Goal: Check status: Check status

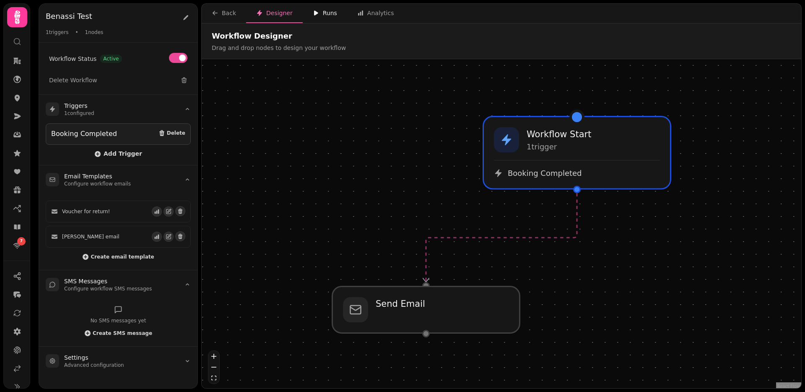
click at [329, 7] on button "Runs" at bounding box center [325, 13] width 44 height 19
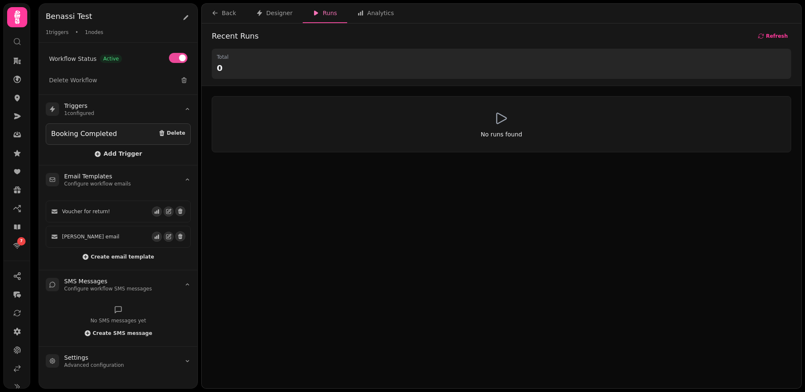
click at [303, 9] on button "Runs" at bounding box center [325, 13] width 44 height 19
drag, startPoint x: 286, startPoint y: 11, endPoint x: 283, endPoint y: 16, distance: 5.7
click at [286, 11] on div "Designer" at bounding box center [274, 13] width 36 height 8
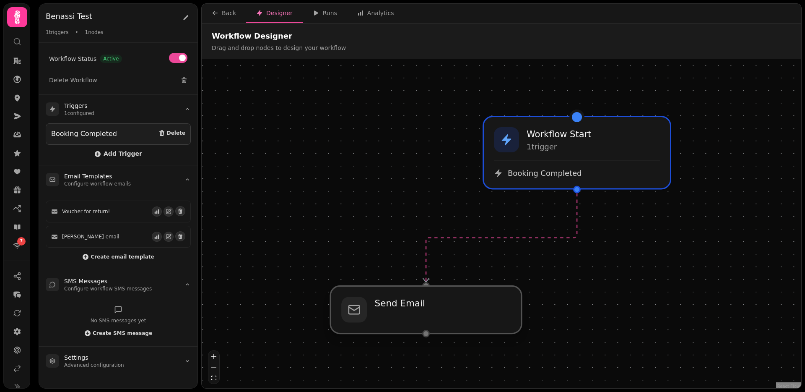
click at [409, 311] on div at bounding box center [425, 309] width 191 height 47
click at [119, 235] on div "josef email" at bounding box center [101, 236] width 101 height 7
click at [167, 234] on icon "button" at bounding box center [169, 237] width 6 height 6
click at [228, 15] on div "Back" at bounding box center [224, 13] width 24 height 8
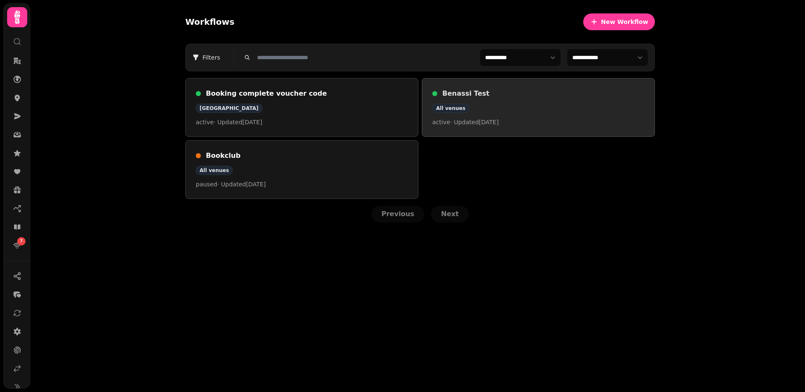
click at [492, 95] on h3 "Benassi Test" at bounding box center [543, 93] width 202 height 10
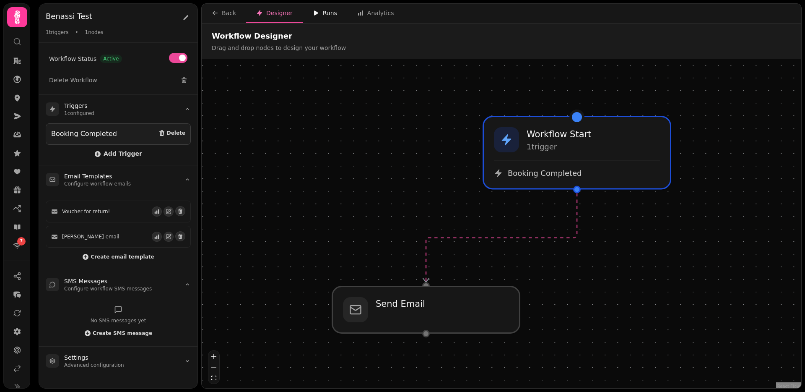
click at [327, 12] on div "Runs" at bounding box center [325, 13] width 24 height 8
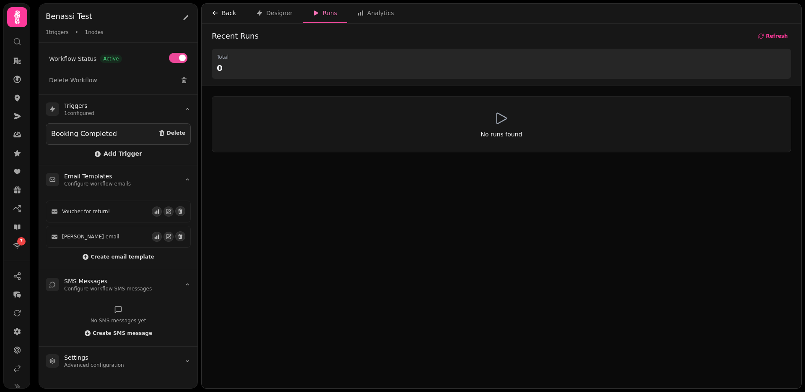
click at [223, 9] on div "Back" at bounding box center [224, 13] width 24 height 8
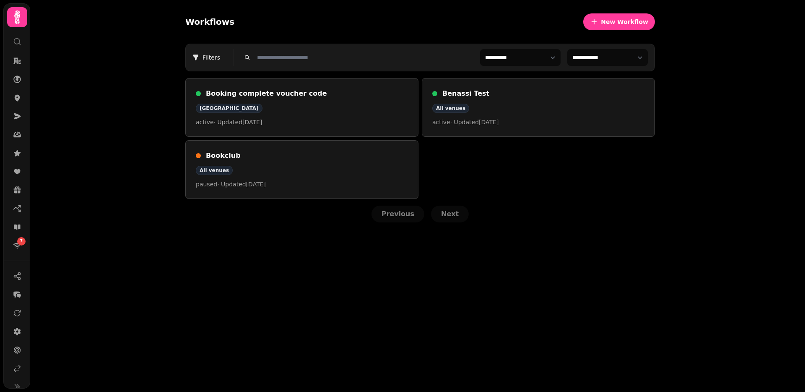
click at [234, 91] on h3 "Booking complete voucher code" at bounding box center [307, 93] width 202 height 10
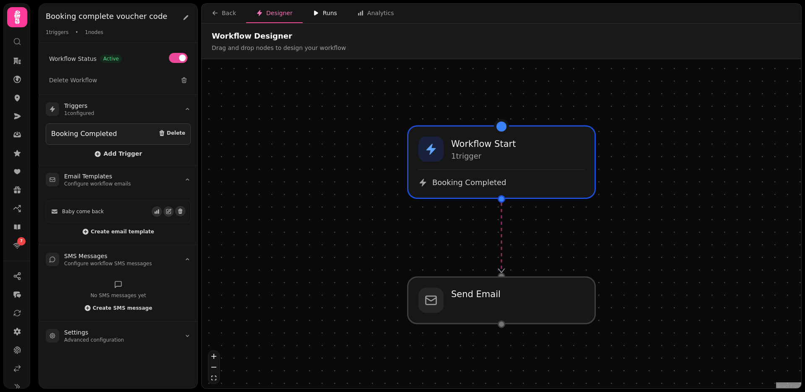
click at [327, 15] on div "Runs" at bounding box center [325, 13] width 24 height 8
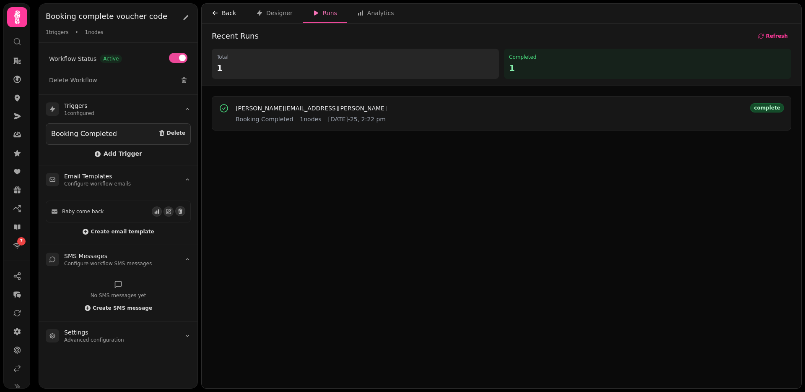
click at [232, 12] on div "Back" at bounding box center [224, 13] width 24 height 8
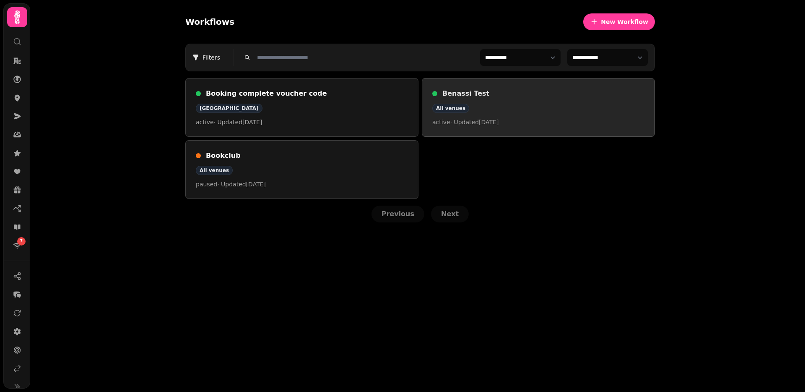
click at [460, 95] on h3 "Benassi Test" at bounding box center [543, 93] width 202 height 10
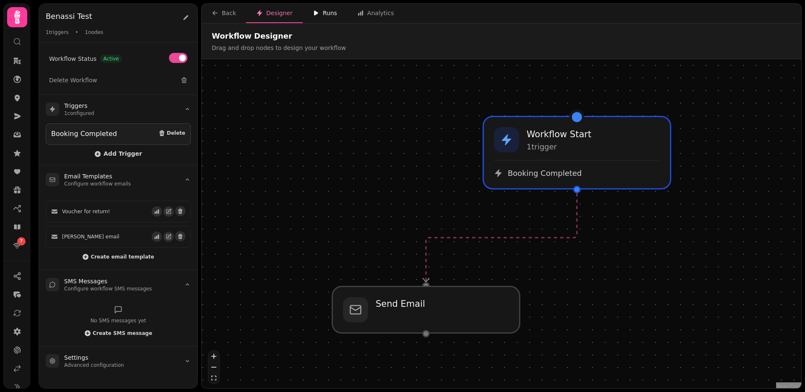
click at [317, 14] on icon "button" at bounding box center [316, 13] width 7 height 7
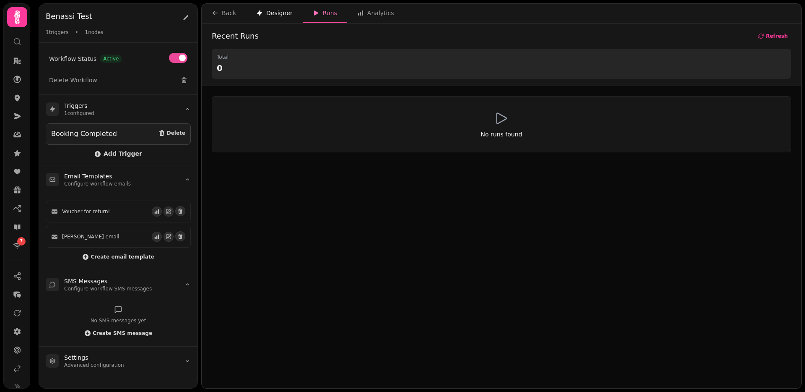
click at [275, 14] on div "Designer" at bounding box center [274, 13] width 36 height 8
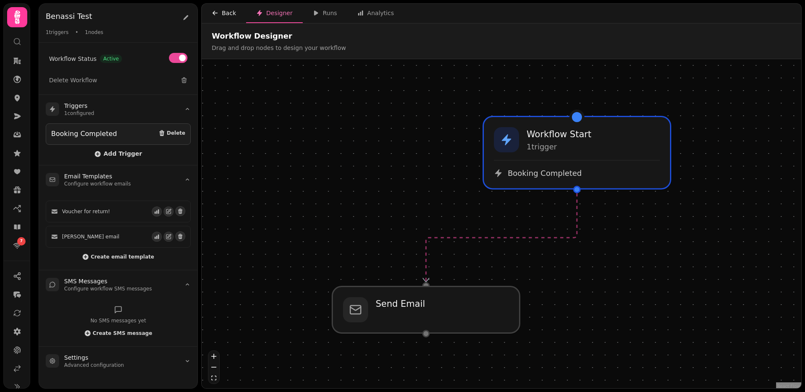
click at [223, 13] on div "Back" at bounding box center [224, 13] width 24 height 8
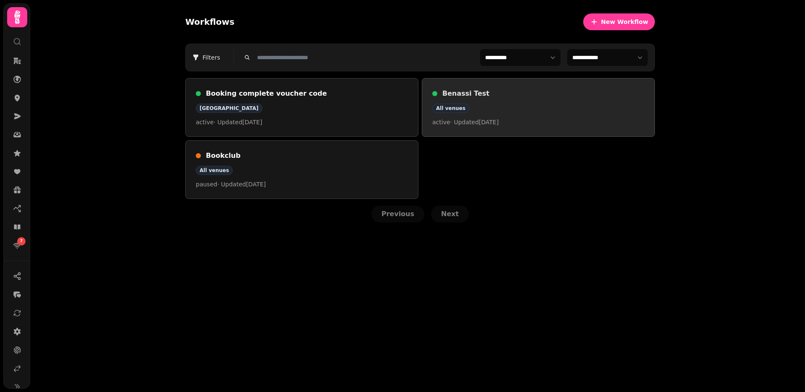
click at [458, 99] on div "Benassi Test All venues active · Updated 15 Aug 2025" at bounding box center [538, 107] width 212 height 38
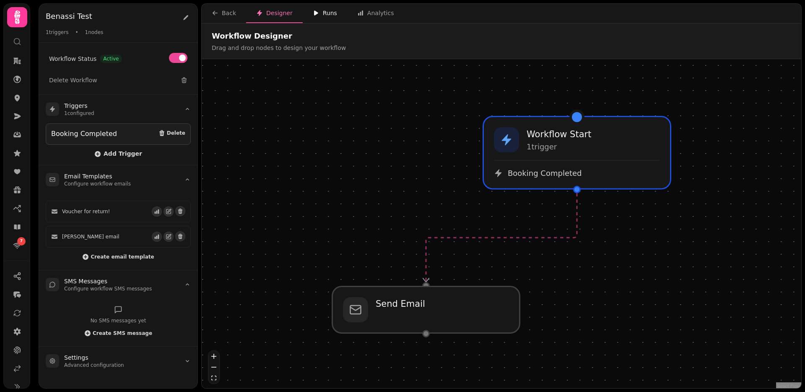
click at [319, 7] on button "Runs" at bounding box center [325, 13] width 44 height 19
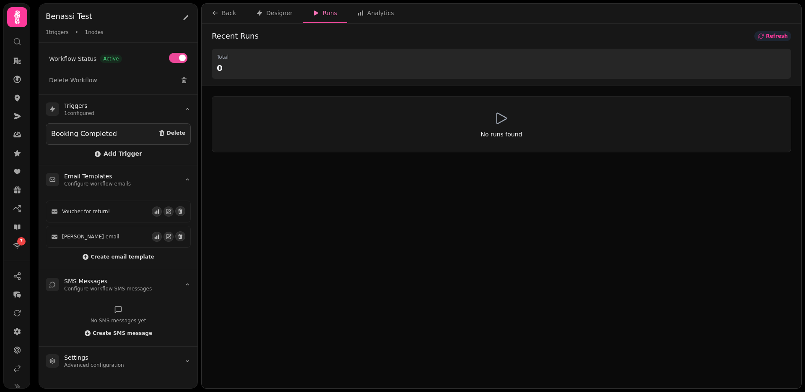
click at [779, 36] on span "Refresh" at bounding box center [777, 36] width 22 height 5
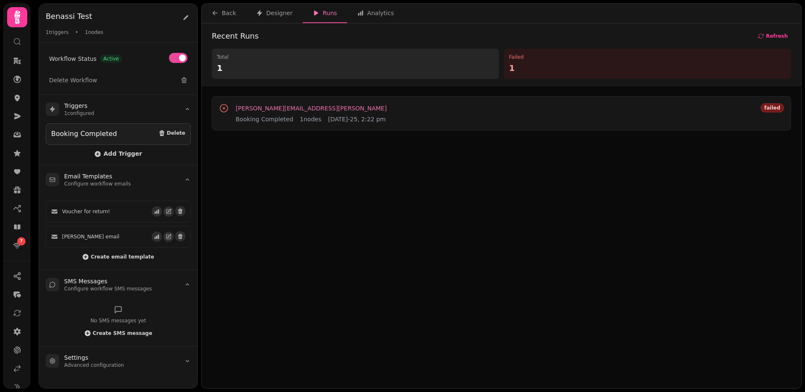
click at [264, 111] on span "joe.foley@stampede.ai" at bounding box center [311, 108] width 151 height 6
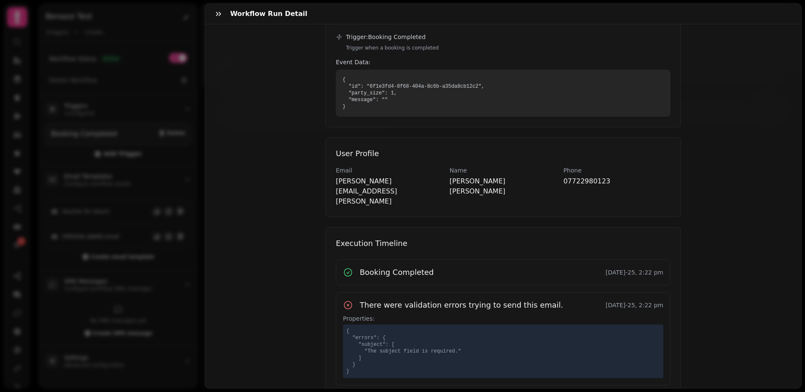
scroll to position [124, 0]
click at [374, 298] on h3 "There were validation errors trying to send this email." at bounding box center [461, 304] width 203 height 12
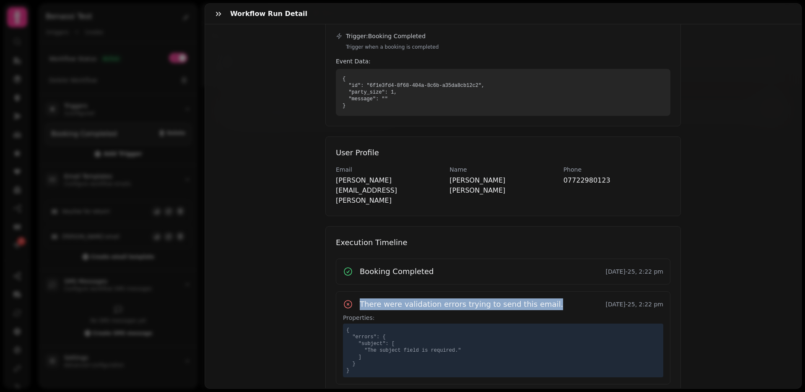
click at [374, 298] on h3 "There were validation errors trying to send this email." at bounding box center [461, 304] width 203 height 12
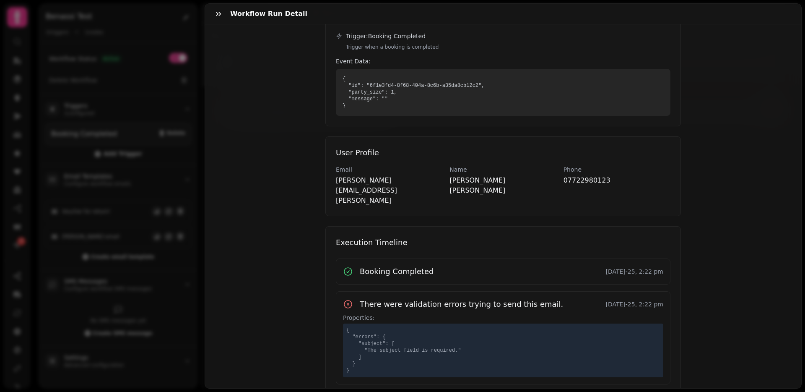
click at [399, 291] on div "There were validation errors trying to send this email. 15th Aug-25, 2:22 pm Pr…" at bounding box center [503, 337] width 335 height 93
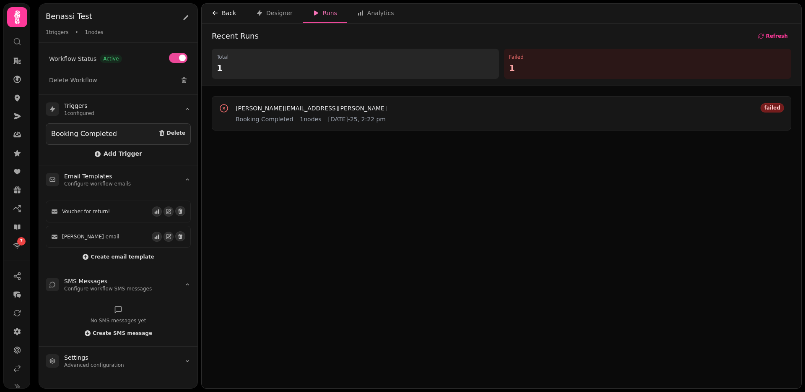
click at [222, 10] on div "Back" at bounding box center [224, 13] width 24 height 8
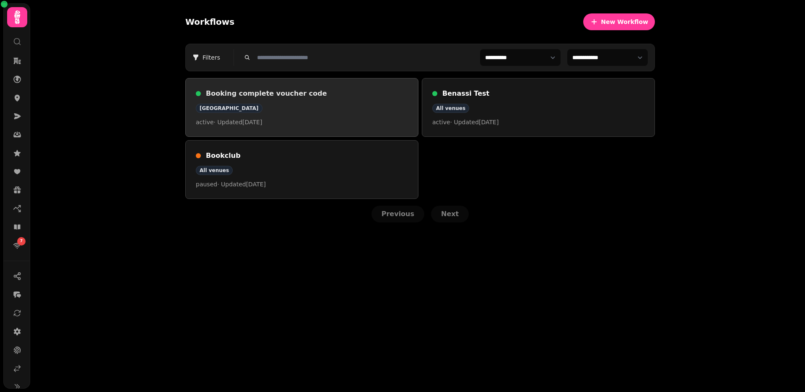
click at [245, 89] on h3 "Booking complete voucher code" at bounding box center [307, 93] width 202 height 10
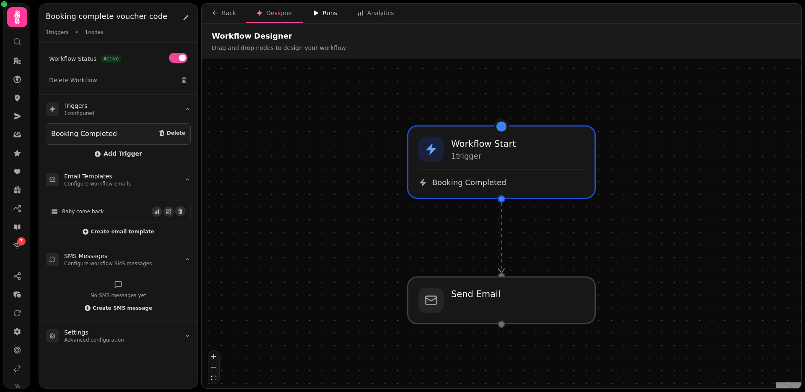
click at [329, 16] on div "Runs" at bounding box center [325, 13] width 24 height 8
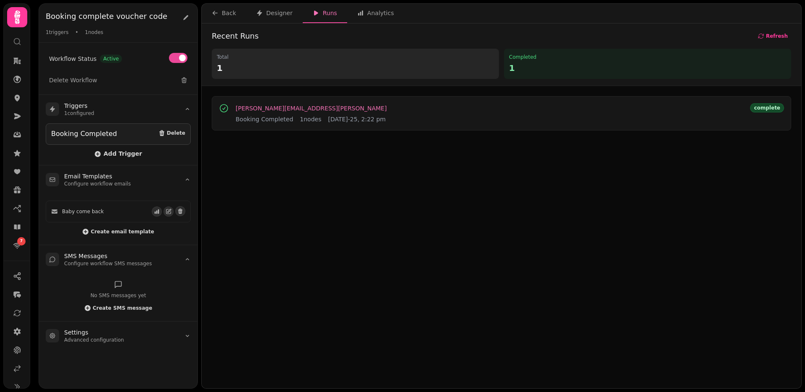
click at [286, 107] on span "joe.foley@stampede.ai" at bounding box center [311, 108] width 151 height 6
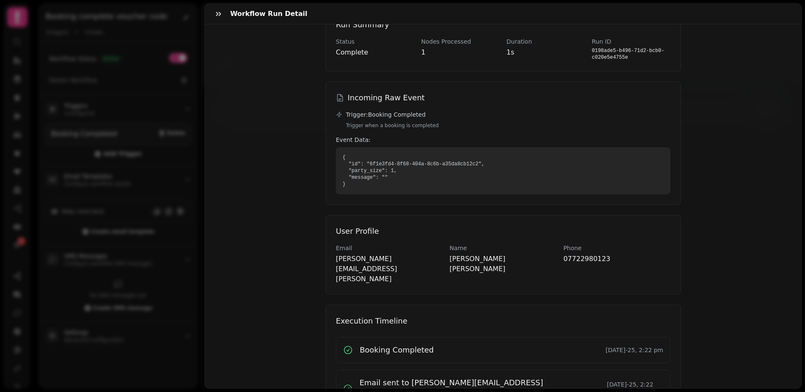
scroll to position [60, 0]
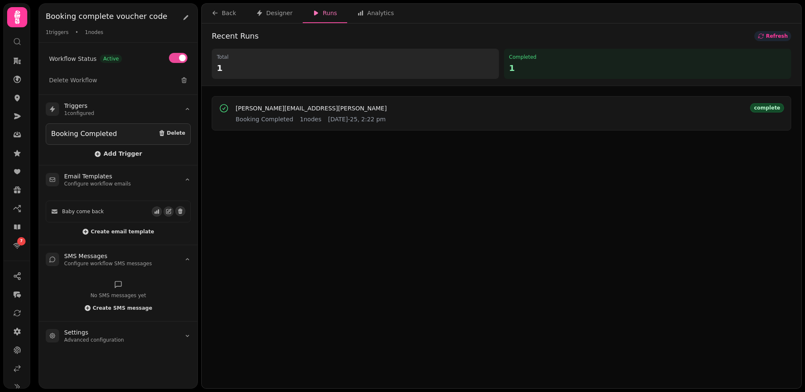
click at [775, 34] on span "Refresh" at bounding box center [777, 36] width 22 height 5
click at [258, 110] on span "joe.foley@stampede.ai" at bounding box center [311, 108] width 151 height 6
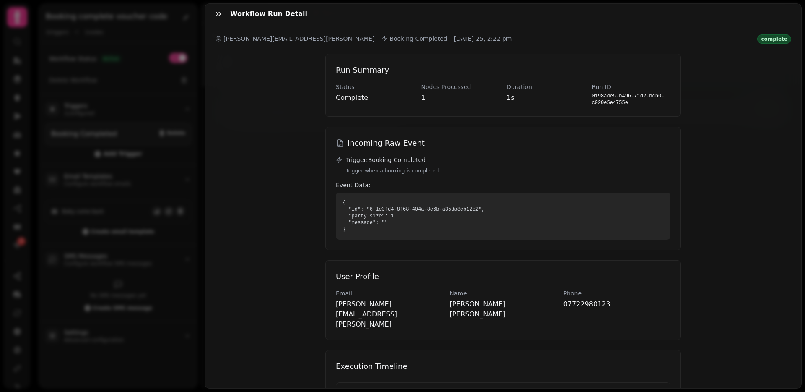
scroll to position [60, 0]
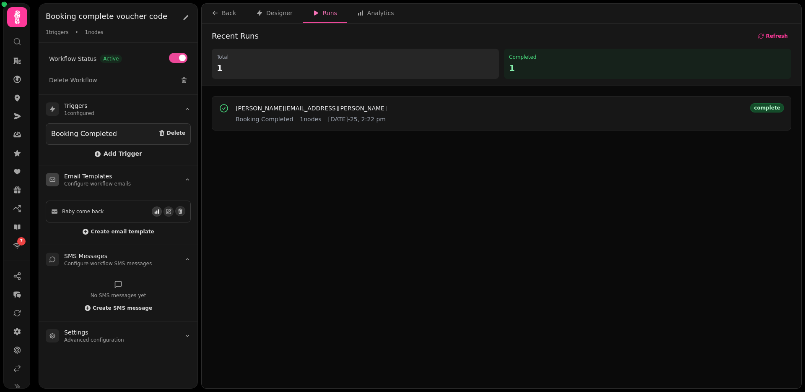
click at [156, 214] on button "button" at bounding box center [157, 211] width 10 height 10
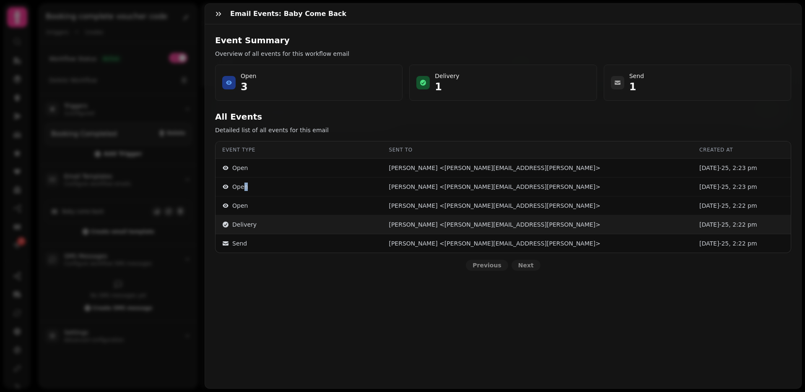
drag, startPoint x: 244, startPoint y: 187, endPoint x: 236, endPoint y: 223, distance: 35.9
click at [242, 192] on td "Open" at bounding box center [298, 186] width 166 height 19
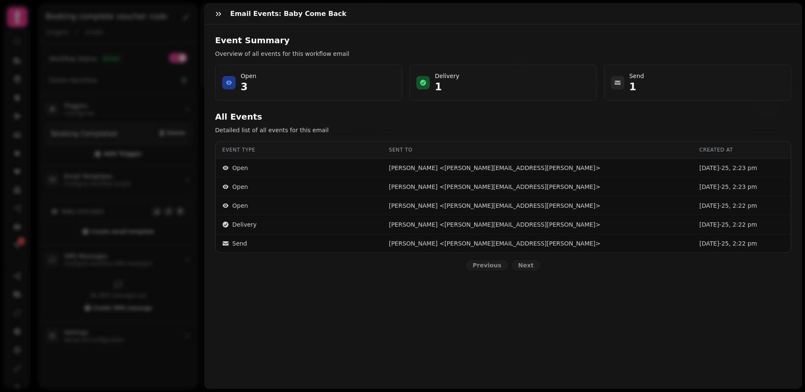
drag, startPoint x: 496, startPoint y: 293, endPoint x: 481, endPoint y: 291, distance: 14.9
click at [488, 292] on div "Event Summary Overview of all events for this workflow email Open 3 Delivery 1 …" at bounding box center [503, 205] width 596 height 363
drag, startPoint x: 170, startPoint y: 283, endPoint x: 160, endPoint y: 275, distance: 13.1
click at [170, 283] on div "Email Events: Baby come back Event Summary Overview of all events for this work…" at bounding box center [402, 202] width 805 height 378
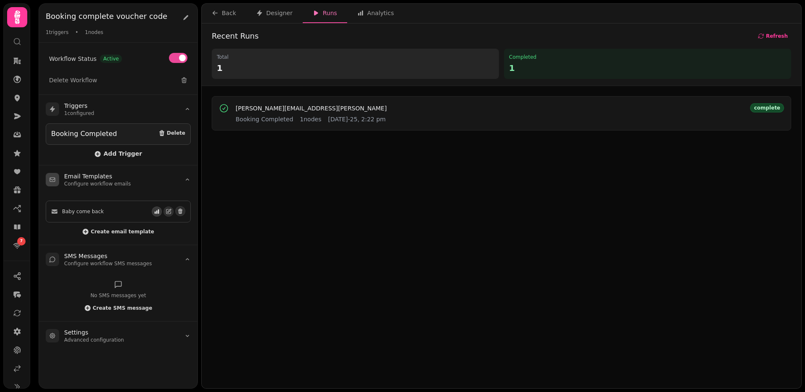
click at [154, 211] on icon "button" at bounding box center [157, 211] width 6 height 6
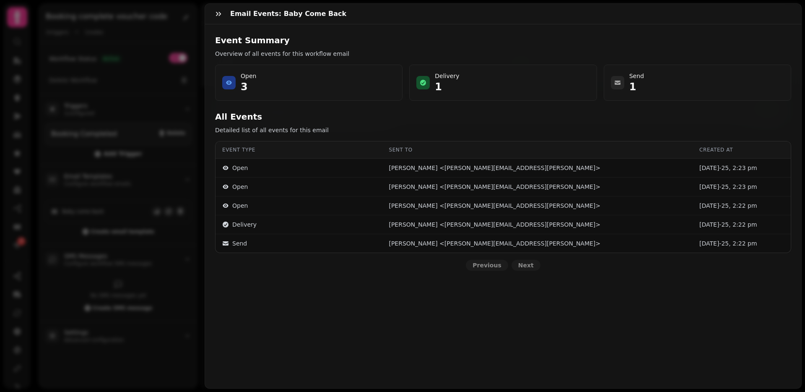
click at [188, 229] on div "Email Events: Baby come back Event Summary Overview of all events for this work…" at bounding box center [402, 202] width 805 height 378
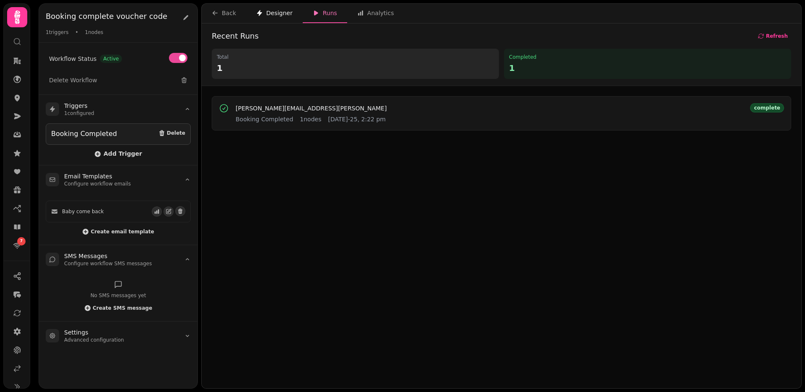
click at [280, 10] on div "Designer" at bounding box center [274, 13] width 36 height 8
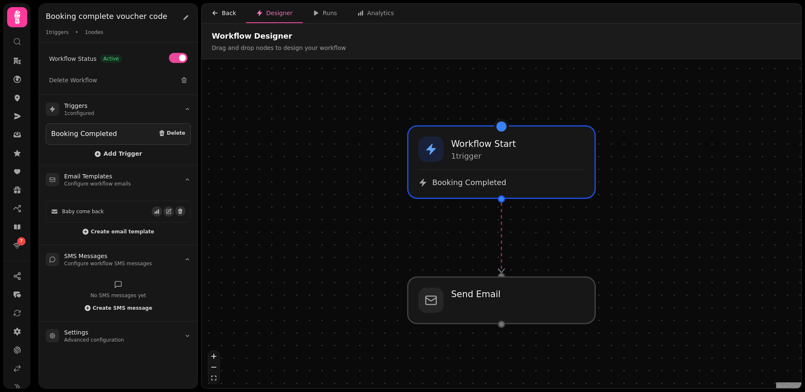
click at [235, 11] on div "Back" at bounding box center [224, 13] width 24 height 8
click at [168, 210] on icon "button" at bounding box center [169, 211] width 6 height 6
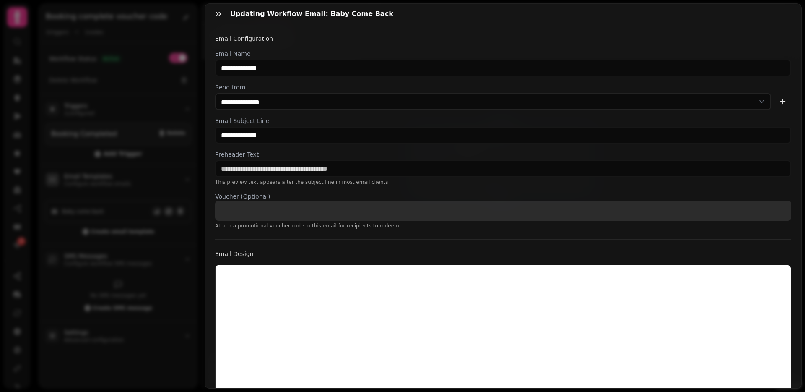
select select "**********"
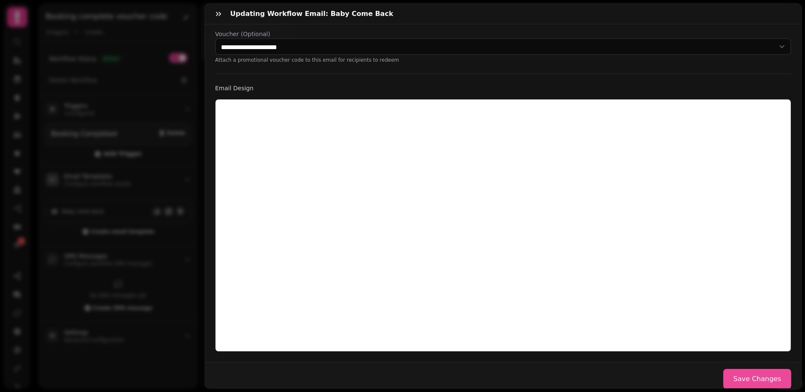
scroll to position [170, 0]
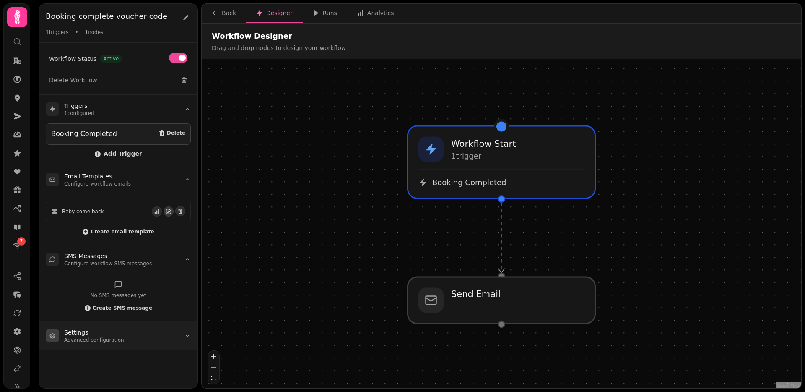
click at [80, 333] on h3 "Settings" at bounding box center [94, 332] width 60 height 8
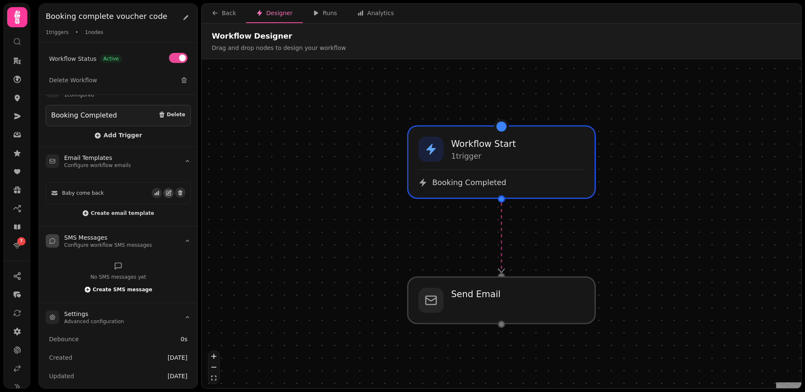
scroll to position [0, 0]
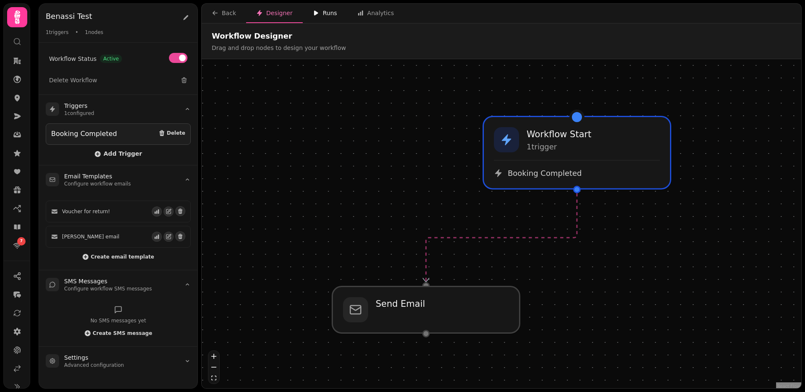
click at [322, 10] on div "Runs" at bounding box center [325, 13] width 24 height 8
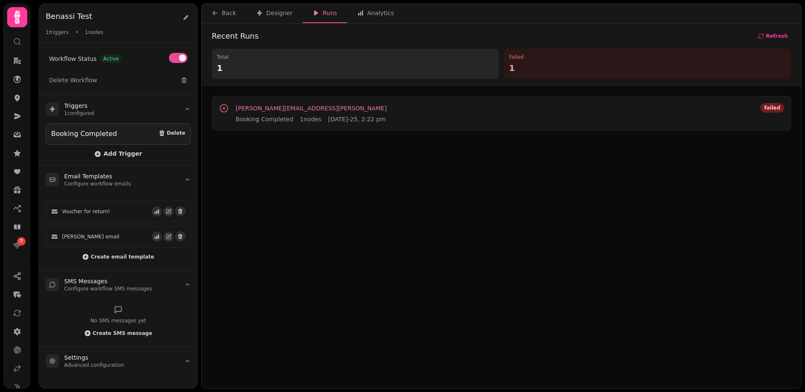
click at [274, 109] on span "joe.foley@stampede.ai" at bounding box center [311, 108] width 151 height 6
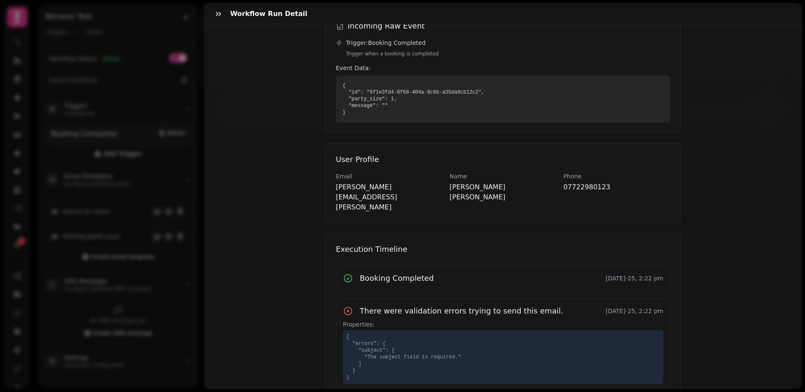
scroll to position [127, 0]
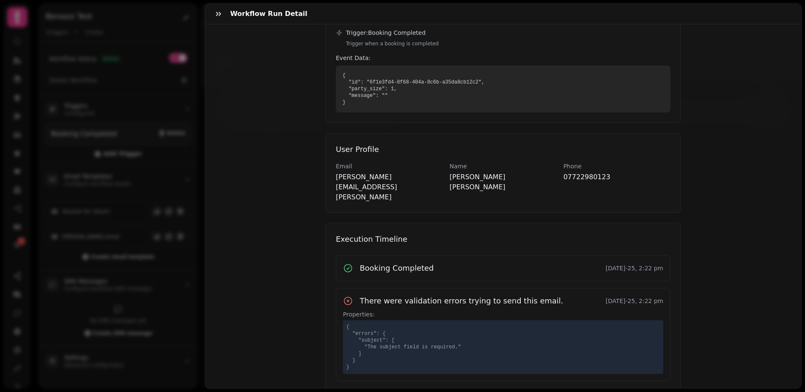
click at [401, 336] on pre "{ "errors": { "subject": [ "The subject field is required." ] } }" at bounding box center [503, 346] width 314 height 47
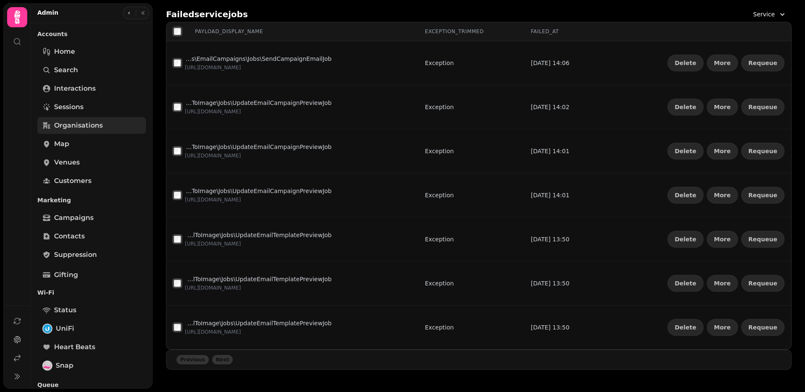
click at [71, 121] on span "Organisations" at bounding box center [78, 125] width 49 height 10
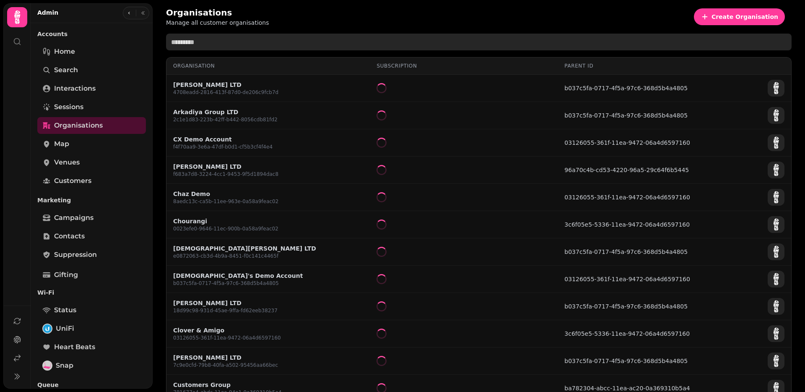
click at [238, 42] on input "text" at bounding box center [479, 42] width 626 height 17
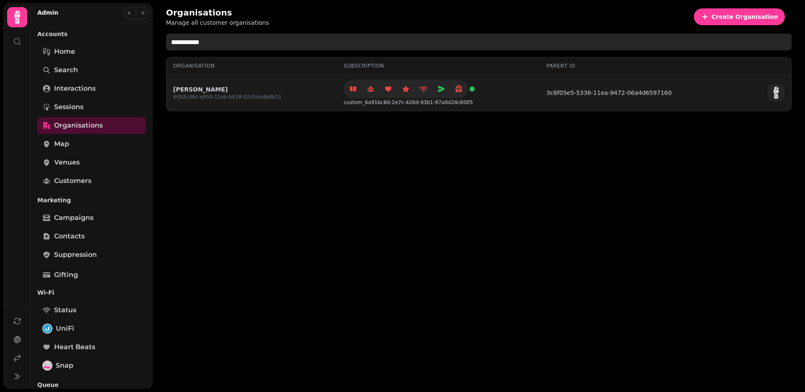
type input "**********"
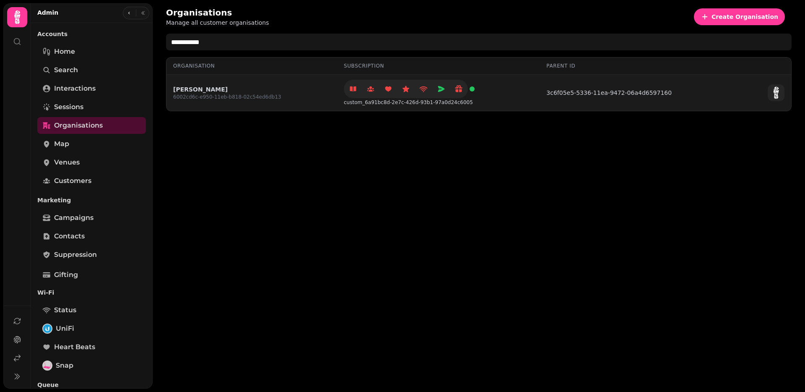
click at [187, 88] on link "Stephen Demo" at bounding box center [227, 89] width 108 height 8
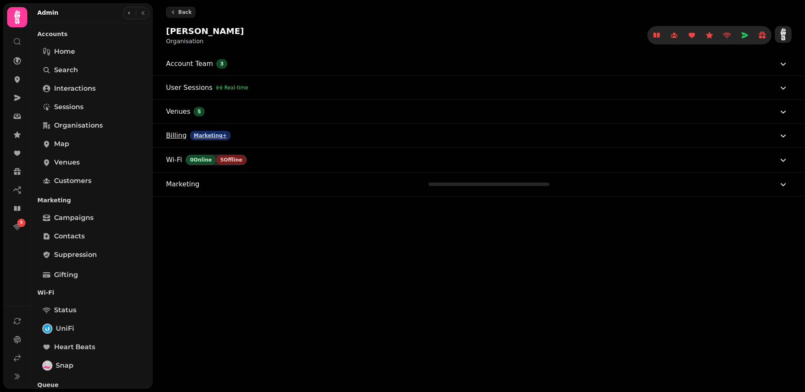
click at [190, 137] on div "Marketing+" at bounding box center [210, 135] width 41 height 9
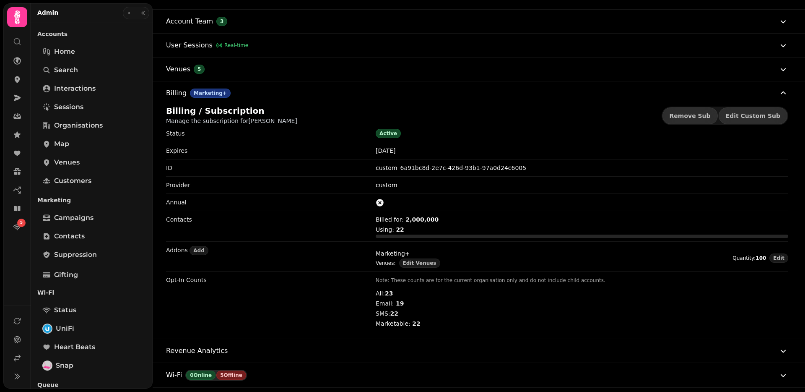
scroll to position [119, 0]
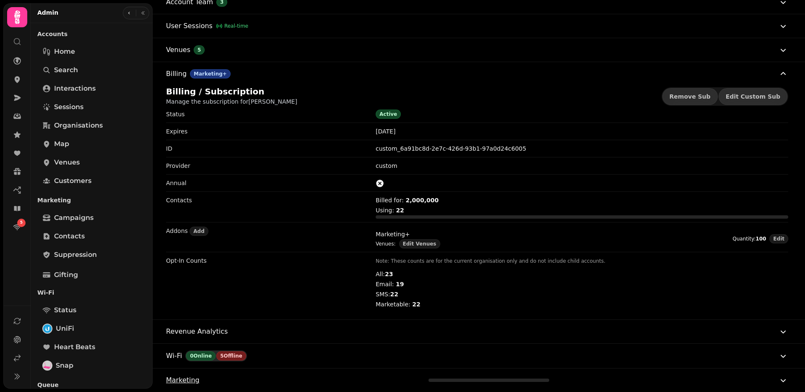
click at [174, 376] on span "Marketing" at bounding box center [183, 380] width 34 height 10
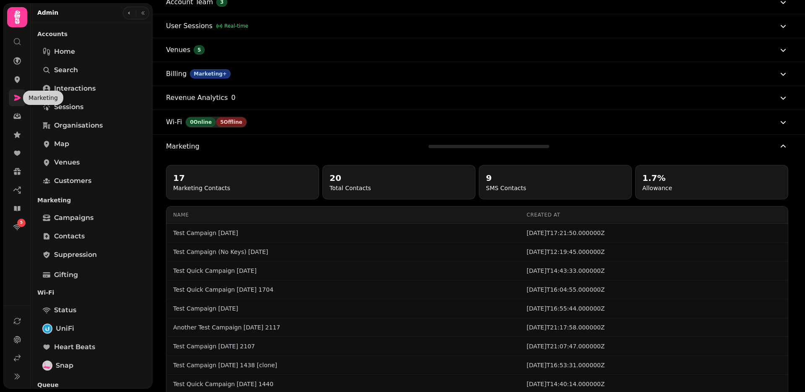
click at [15, 98] on icon at bounding box center [17, 98] width 7 height 6
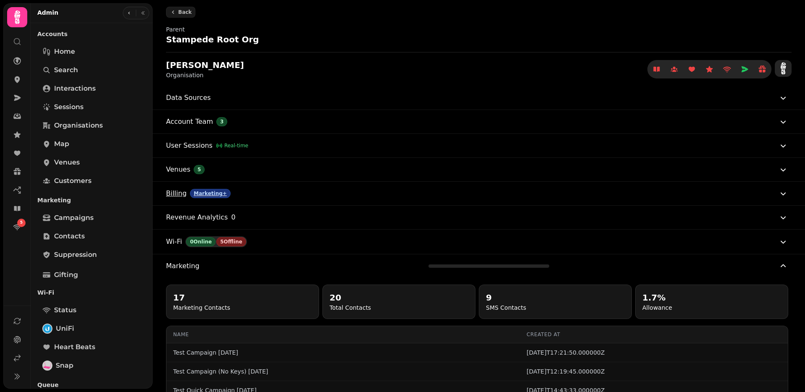
click at [182, 188] on span "Billing" at bounding box center [176, 193] width 21 height 10
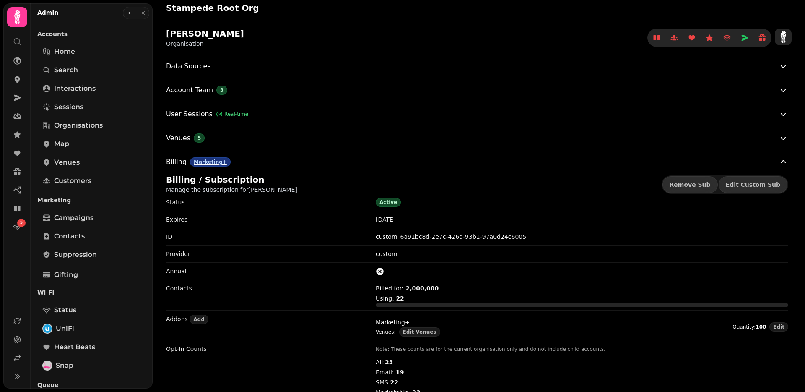
scroll to position [41, 0]
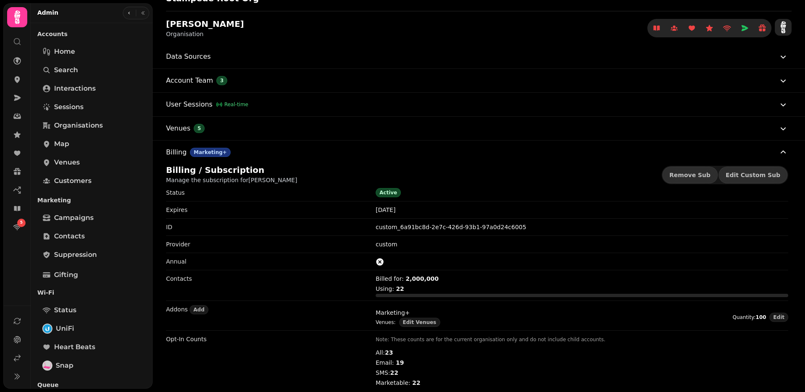
click at [158, 45] on div "Data Sources" at bounding box center [479, 57] width 652 height 24
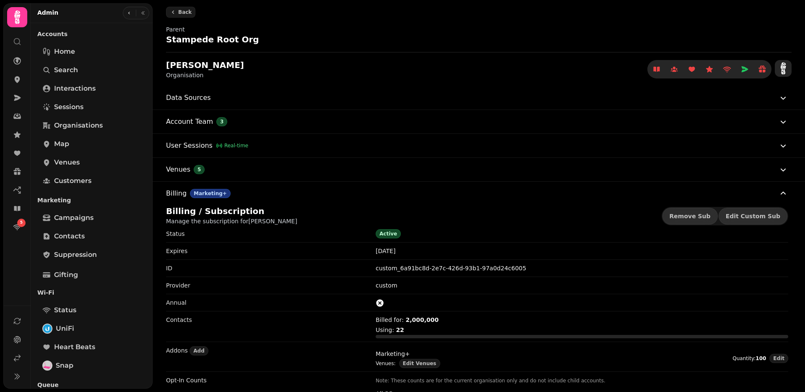
click at [199, 41] on h2 "Stampede Root Org" at bounding box center [246, 40] width 161 height 12
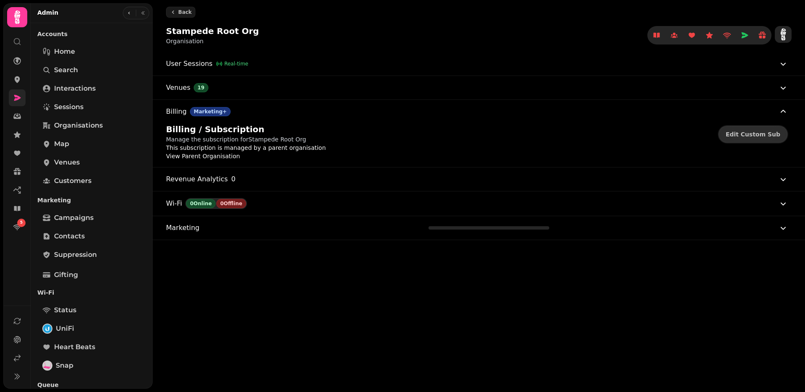
click at [16, 93] on link at bounding box center [17, 97] width 17 height 17
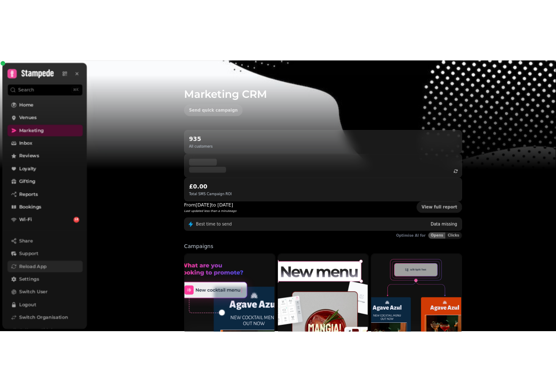
scroll to position [14, 0]
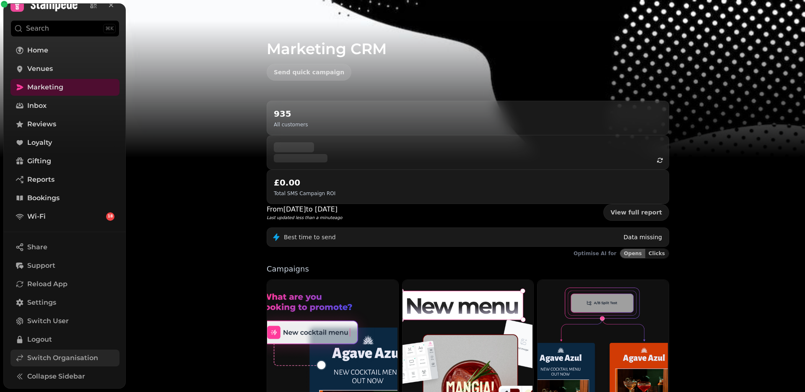
click at [68, 359] on span "Switch Organisation" at bounding box center [62, 358] width 71 height 10
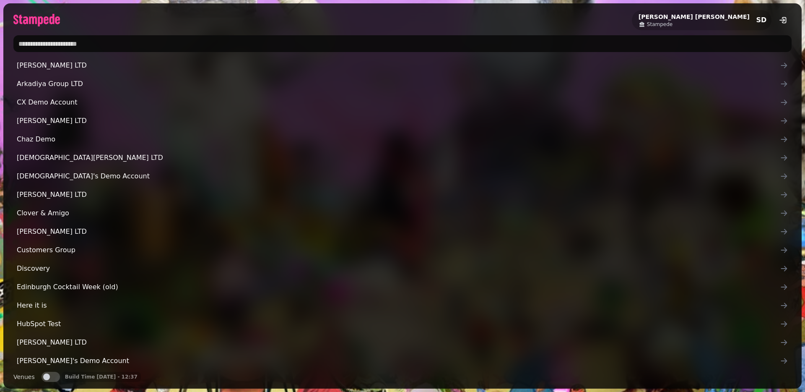
click at [146, 39] on input "text" at bounding box center [402, 43] width 778 height 17
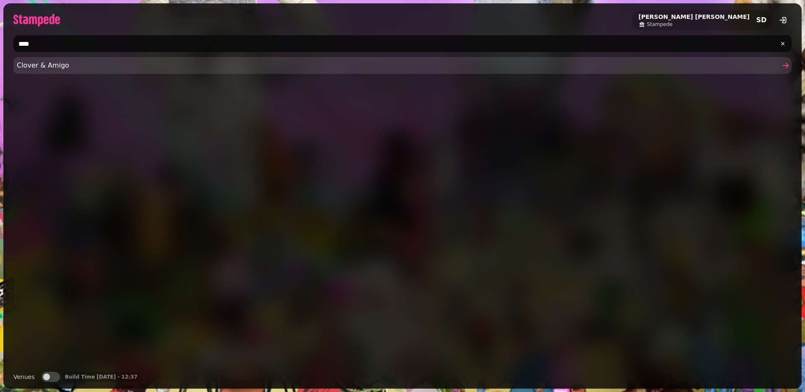
type input "****"
click at [98, 62] on span "Clover & Amigo" at bounding box center [398, 65] width 763 height 10
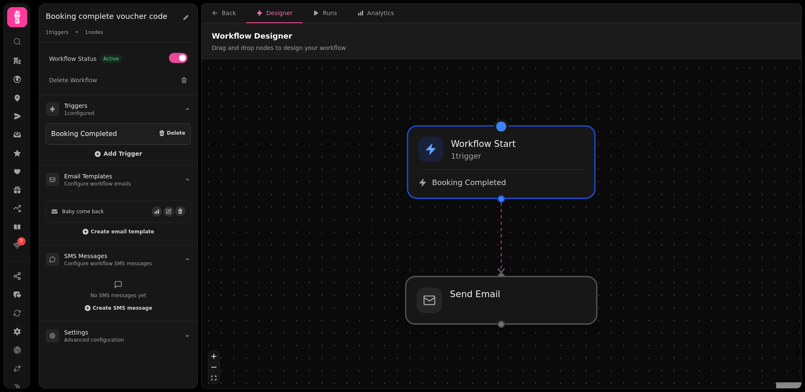
click at [421, 308] on div at bounding box center [501, 299] width 191 height 47
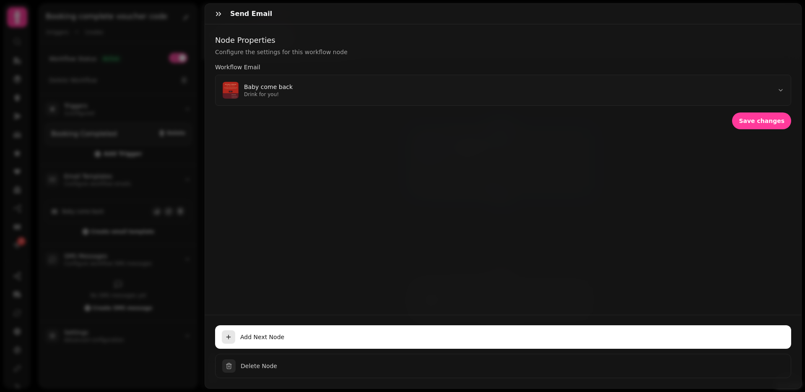
click at [219, 14] on icon "button" at bounding box center [218, 14] width 8 height 8
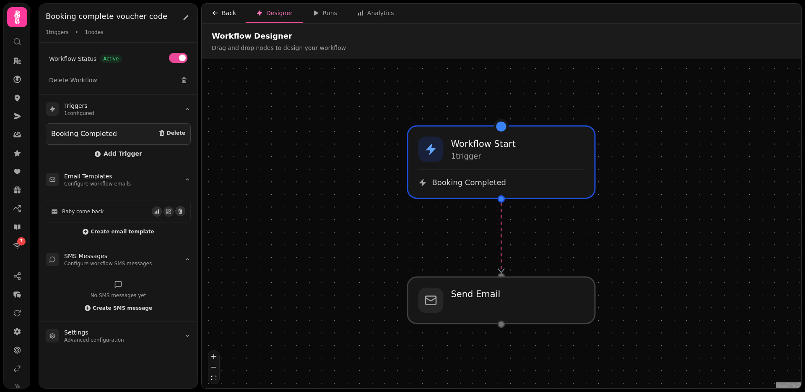
click at [217, 10] on icon "button" at bounding box center [215, 13] width 7 height 7
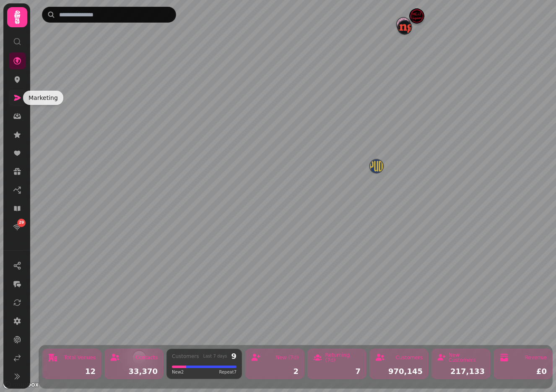
click at [16, 99] on icon at bounding box center [17, 98] width 7 height 6
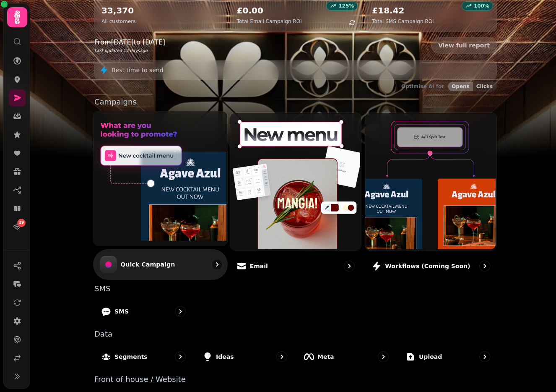
scroll to position [132, 0]
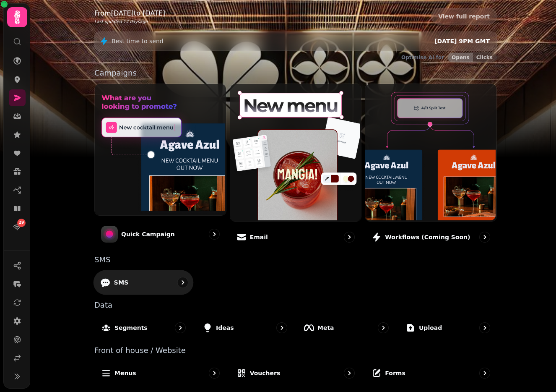
click at [108, 278] on icon at bounding box center [105, 282] width 10 height 10
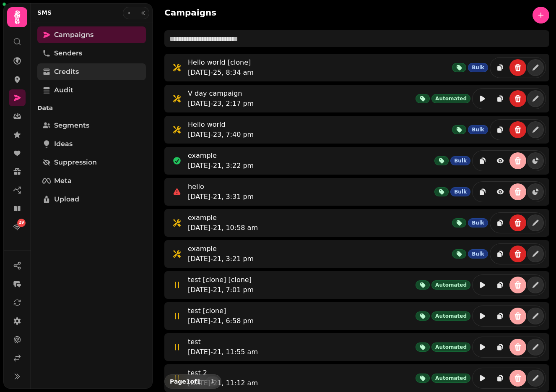
click at [83, 71] on link "Credits" at bounding box center [91, 71] width 109 height 17
select select "**"
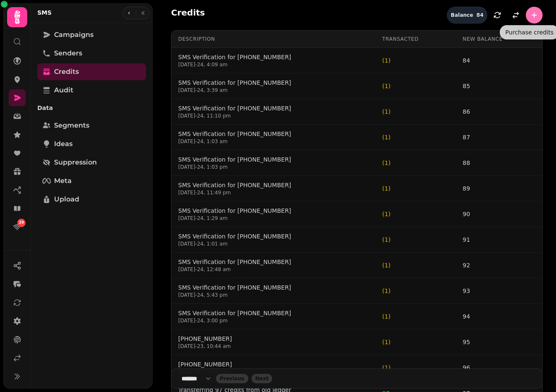
click at [527, 13] on button "button" at bounding box center [534, 15] width 17 height 17
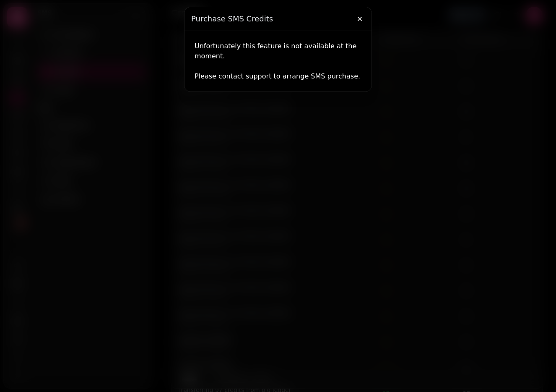
click at [232, 47] on p "Unfortunately this feature is not available at the moment." at bounding box center [278, 51] width 167 height 20
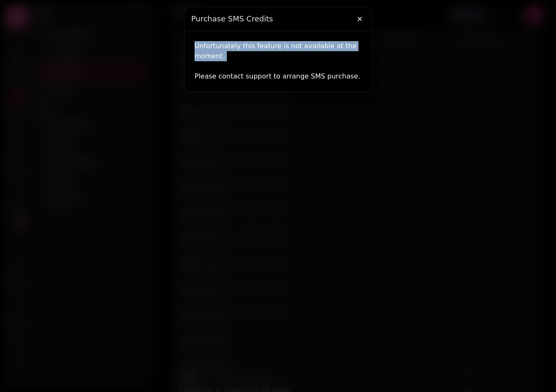
click at [232, 47] on p "Unfortunately this feature is not available at the moment." at bounding box center [278, 51] width 167 height 20
copy p "Unfortunately this feature is not available at the moment."
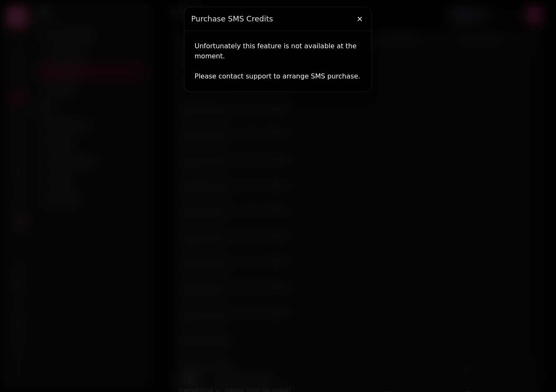
click at [507, 74] on div at bounding box center [278, 196] width 556 height 392
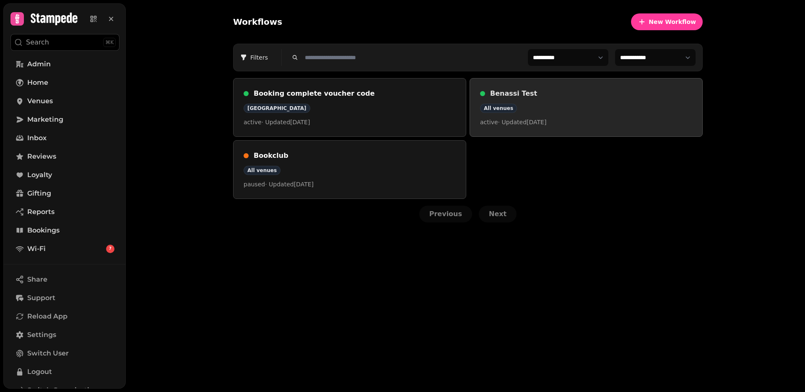
click at [555, 93] on h3 "Benassi Test" at bounding box center [591, 93] width 202 height 10
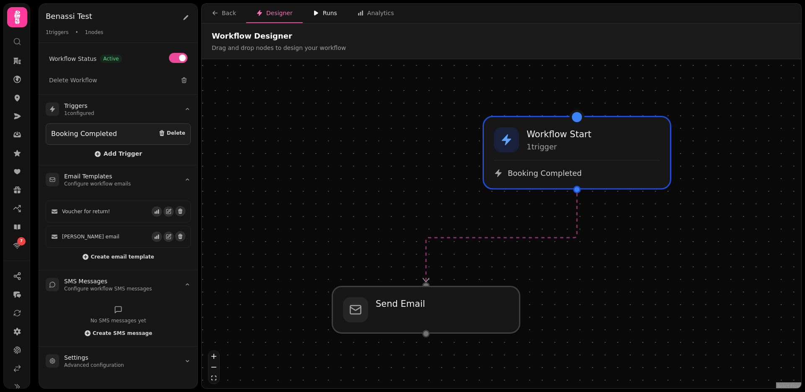
click at [310, 10] on button "Runs" at bounding box center [325, 13] width 44 height 19
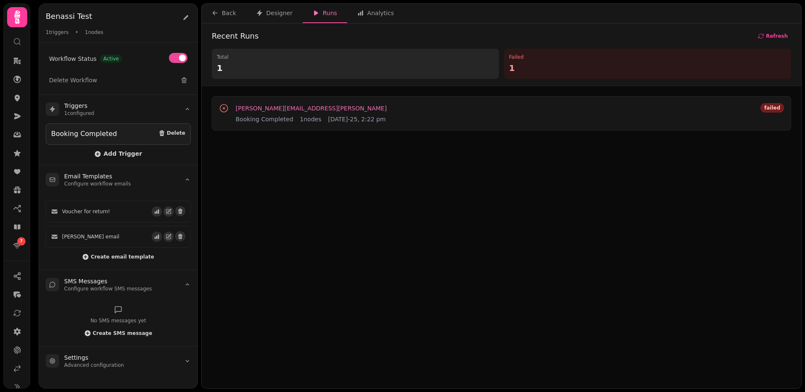
click at [250, 108] on span "joe.foley@stampede.ai" at bounding box center [311, 108] width 151 height 6
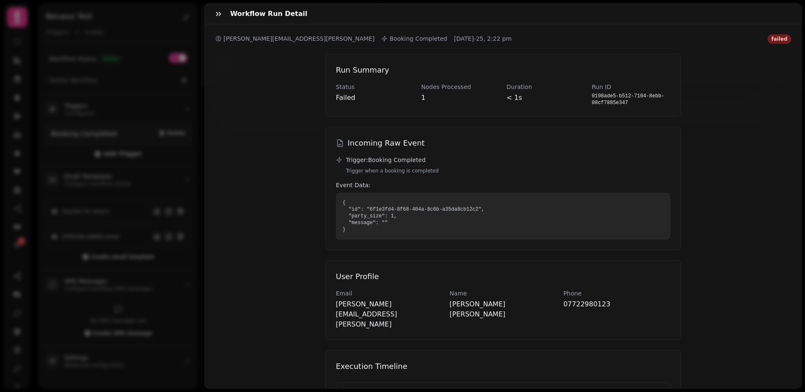
click at [163, 214] on div "Workflow Run Detail joe.foley@stampede.ai Booking Completed 15th Aug-25, 2:22 p…" at bounding box center [402, 202] width 805 height 378
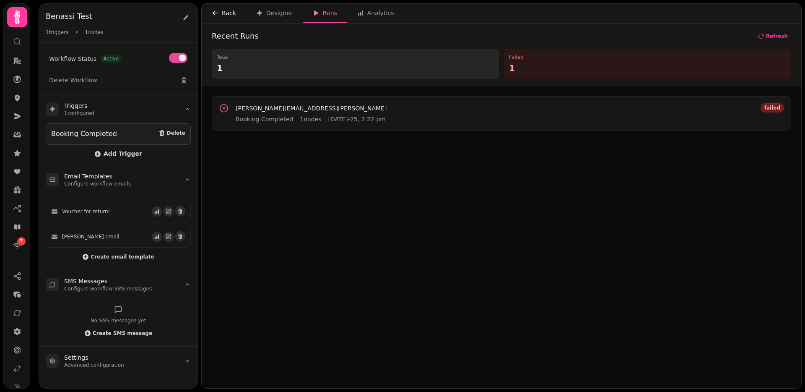
click at [228, 13] on div "Back" at bounding box center [224, 13] width 24 height 8
